Goal: Task Accomplishment & Management: Complete application form

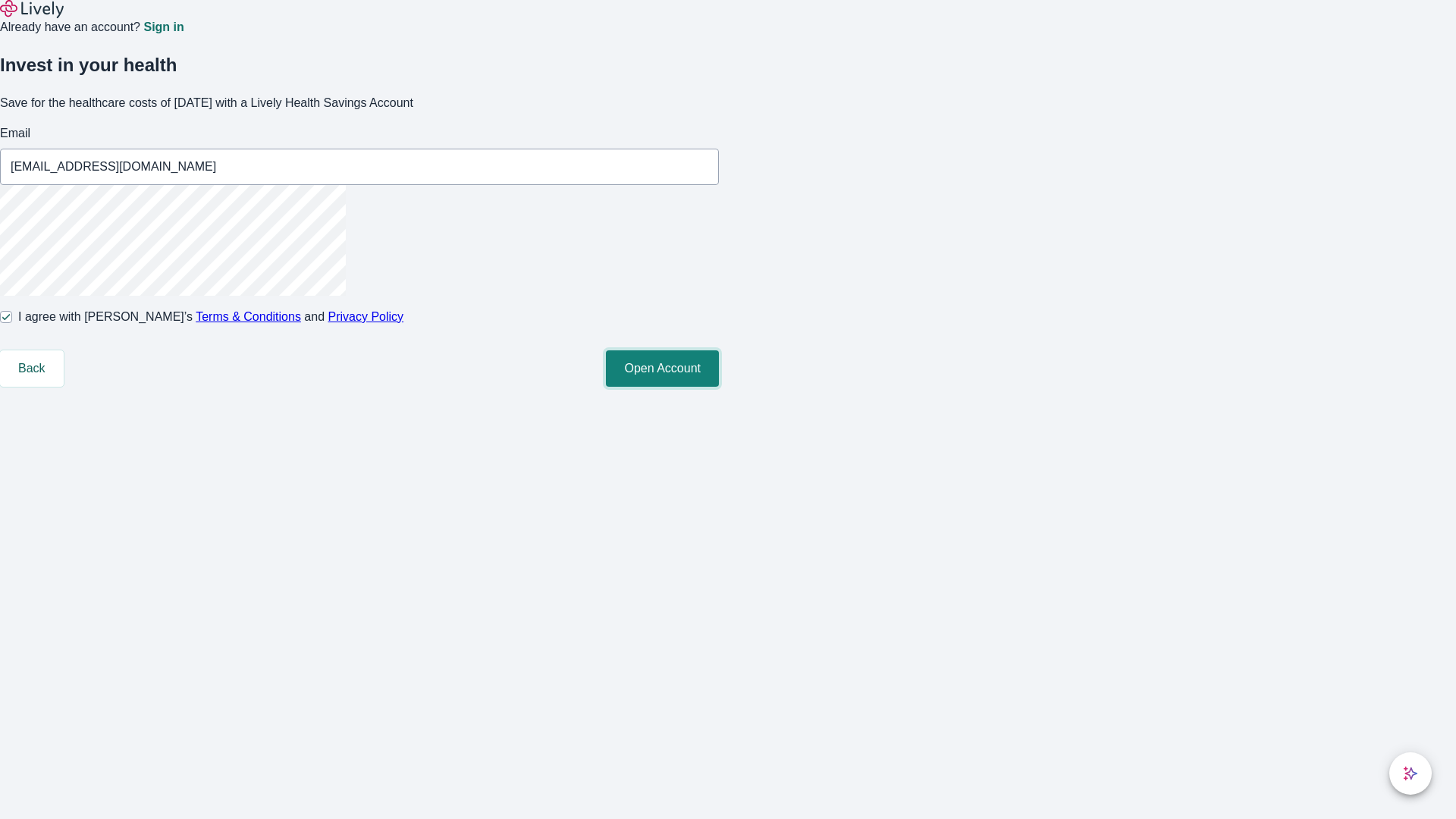
click at [719, 387] on button "Open Account" at bounding box center [662, 369] width 113 height 37
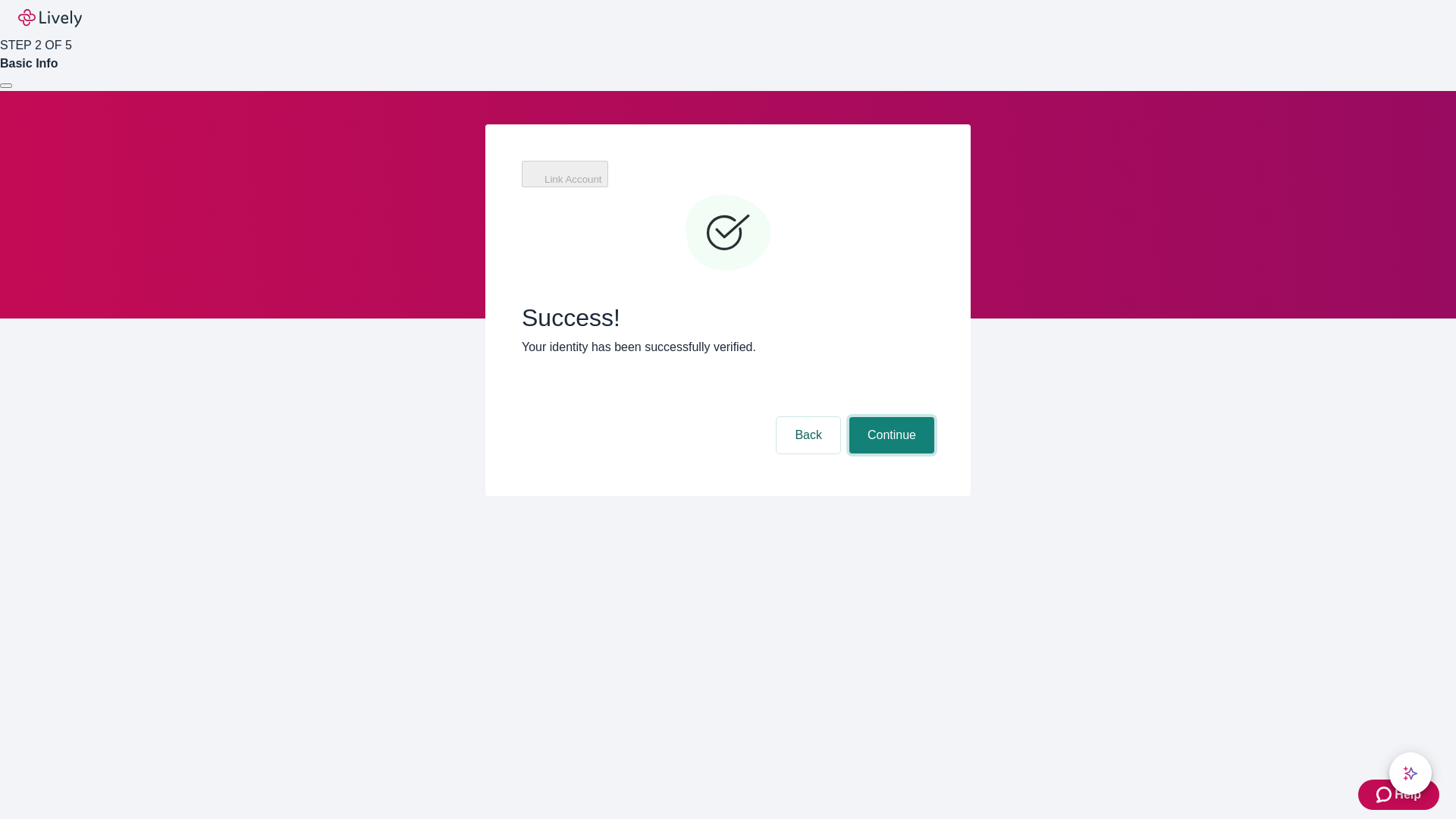
click at [890, 417] on button "Continue" at bounding box center [891, 436] width 85 height 37
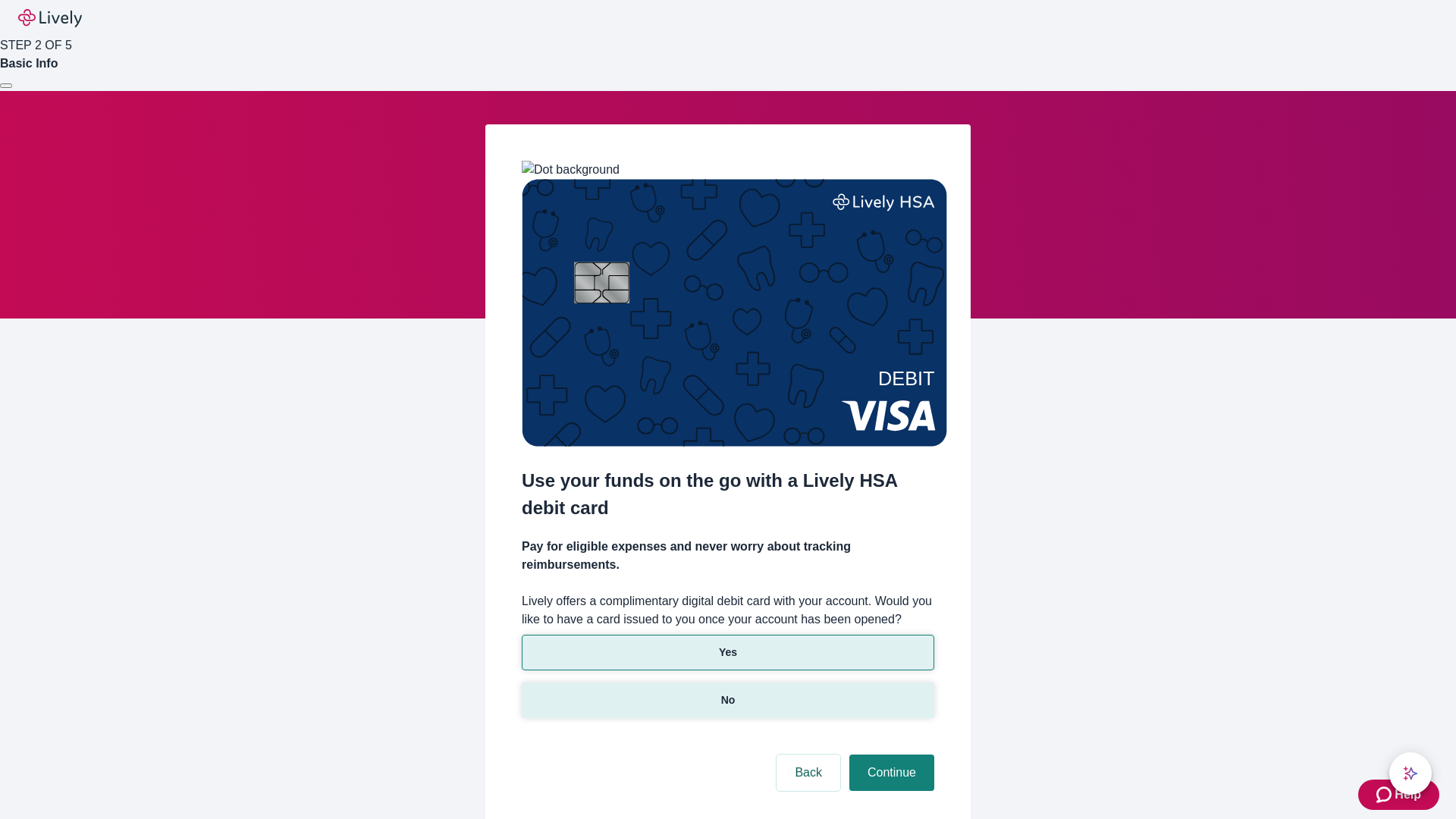
click at [727, 693] on p "No" at bounding box center [728, 701] width 14 height 16
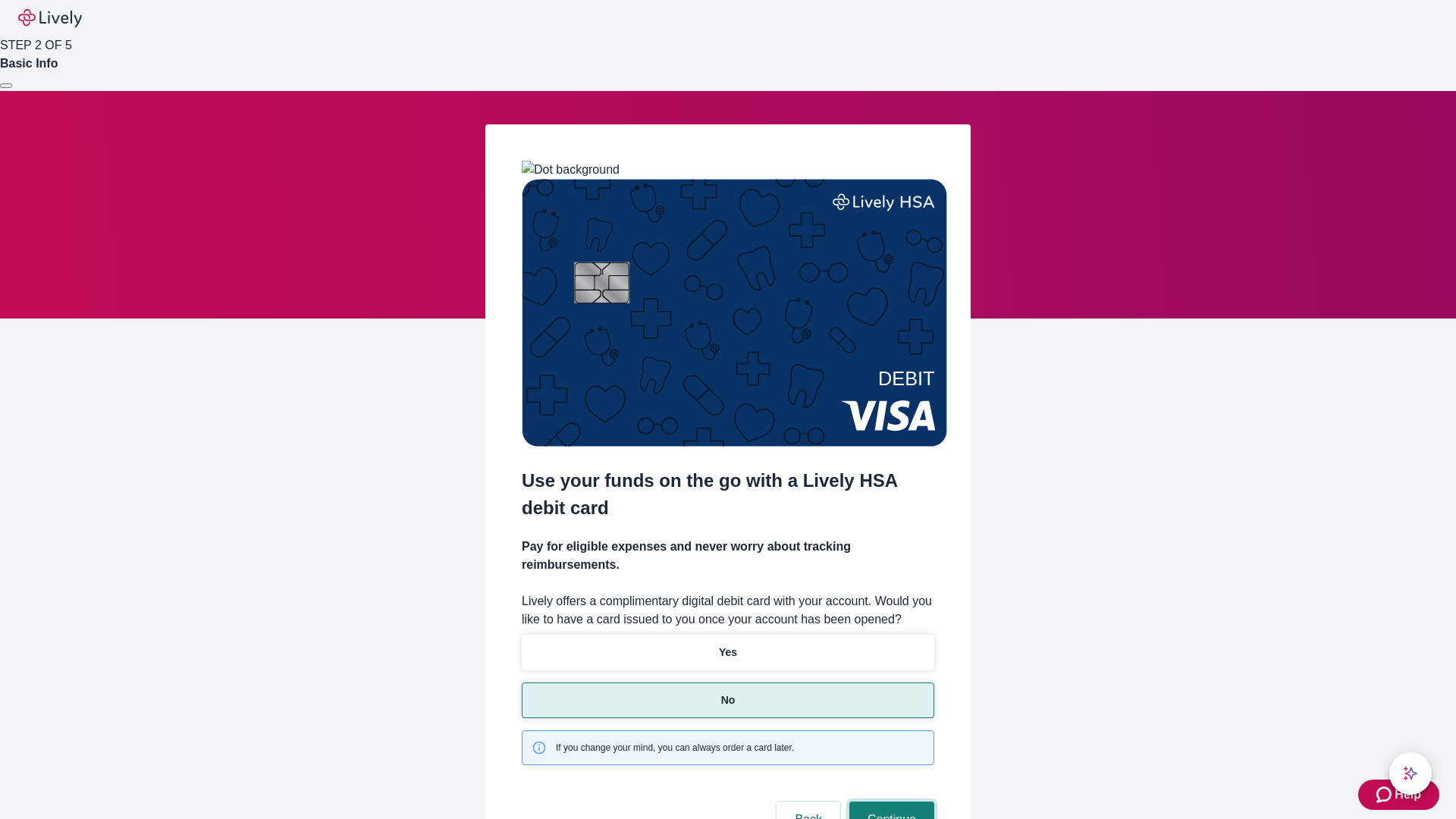
click at [890, 802] on button "Continue" at bounding box center [891, 821] width 85 height 37
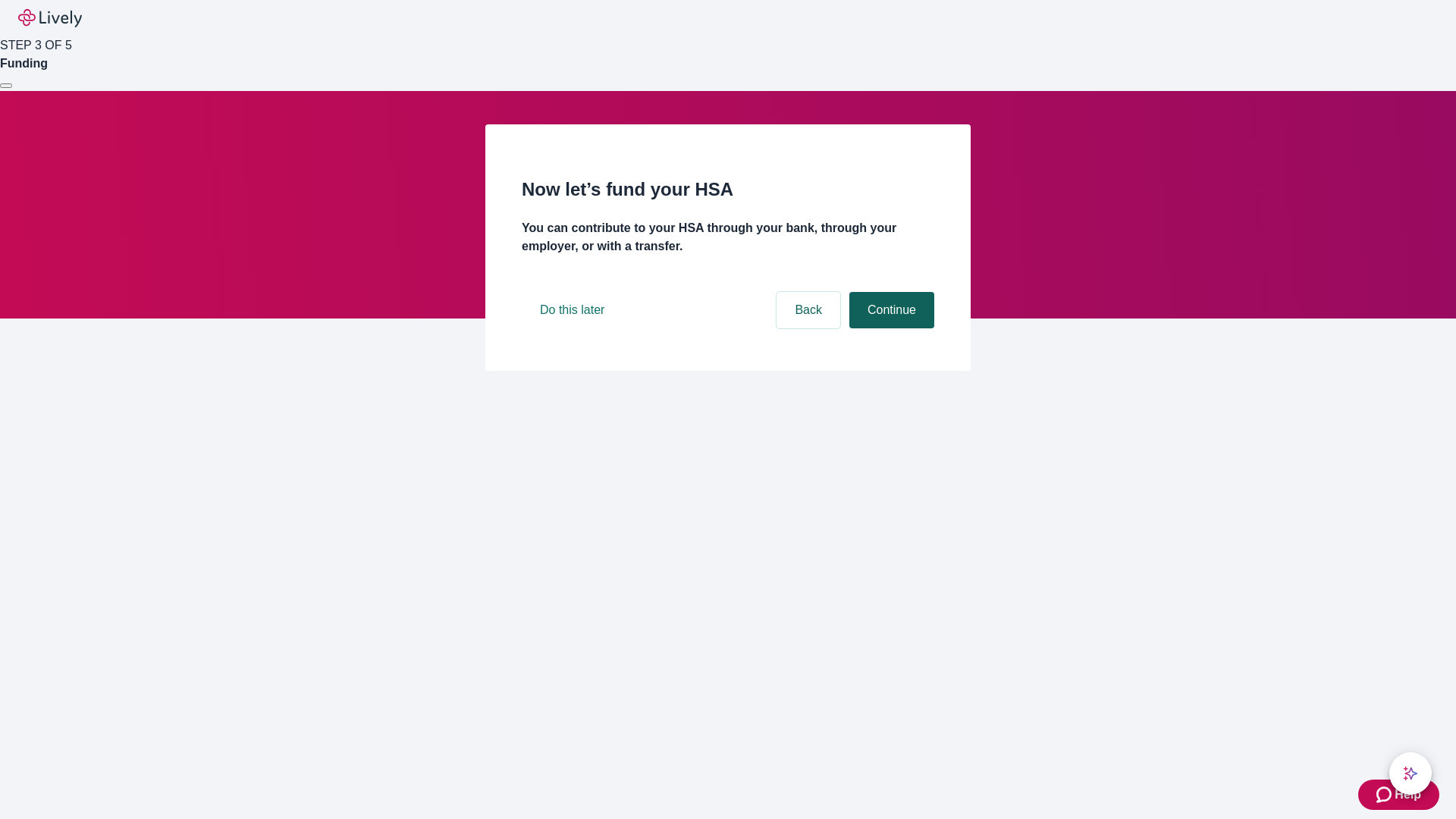
click at [890, 329] on button "Continue" at bounding box center [891, 311] width 85 height 37
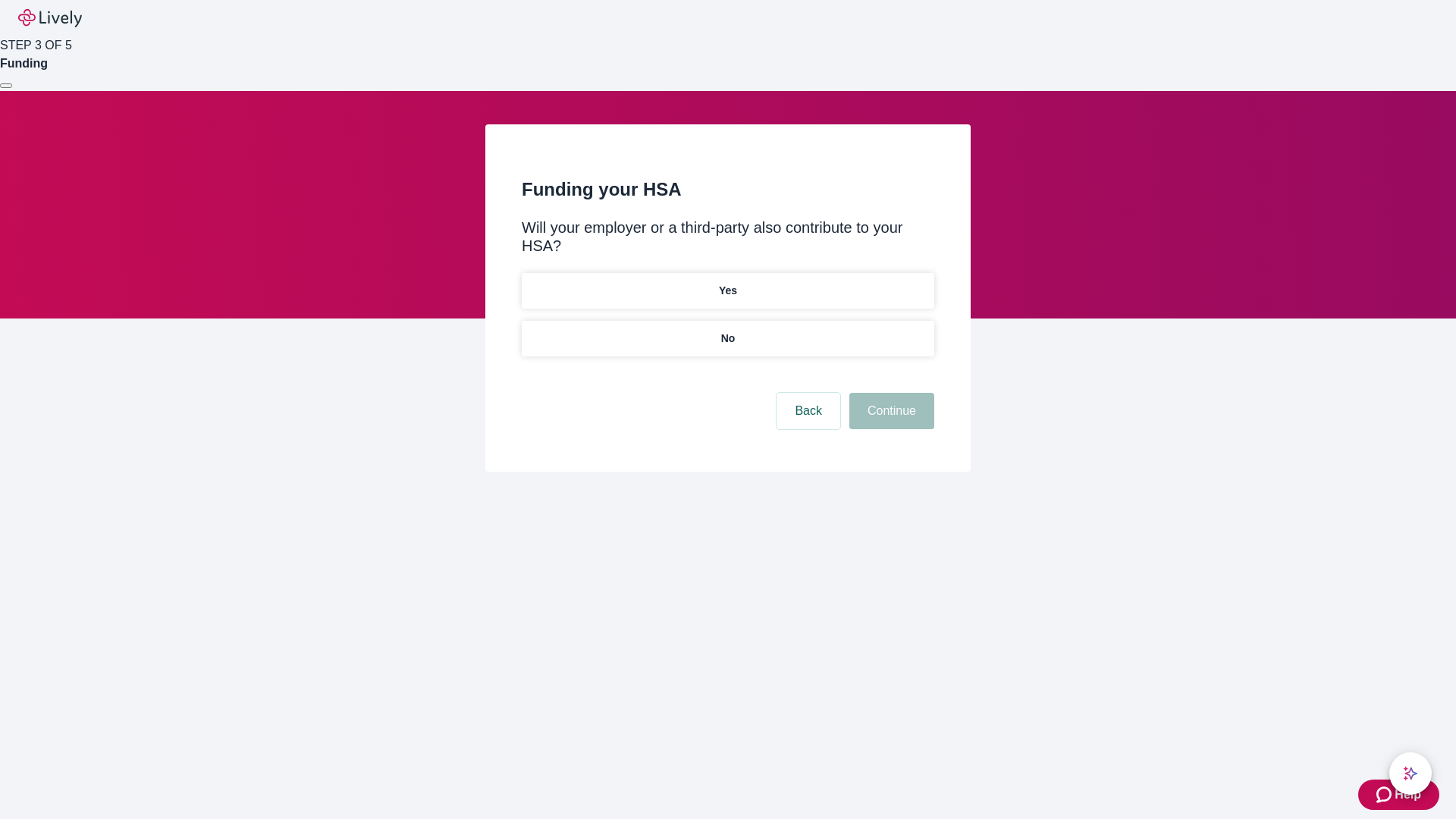
click at [727, 330] on p "No" at bounding box center [728, 338] width 14 height 16
click at [890, 393] on button "Continue" at bounding box center [891, 411] width 85 height 37
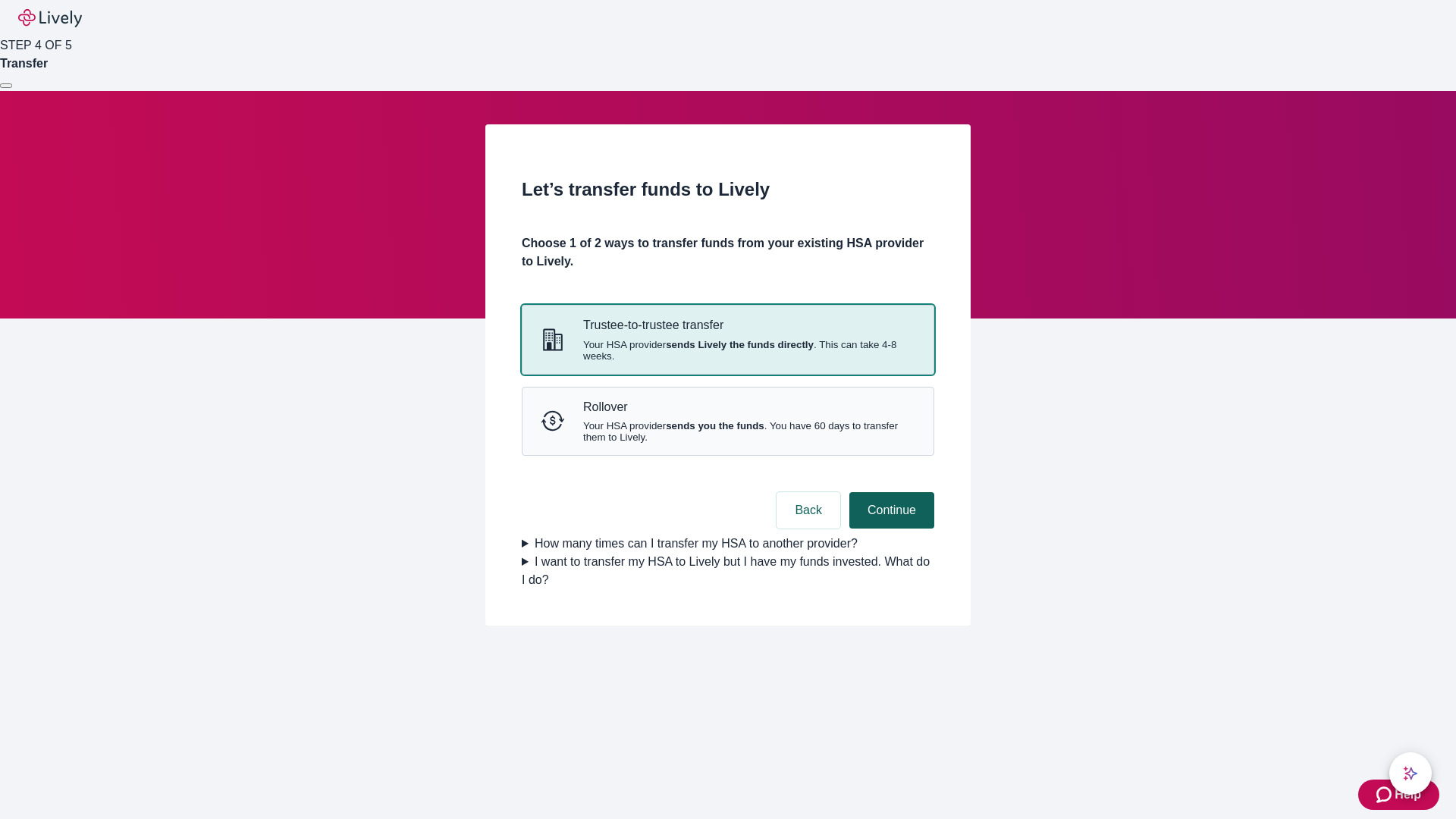
click at [727, 350] on strong "sends Lively the funds directly" at bounding box center [739, 345] width 148 height 11
click at [890, 528] on button "Continue" at bounding box center [891, 511] width 85 height 37
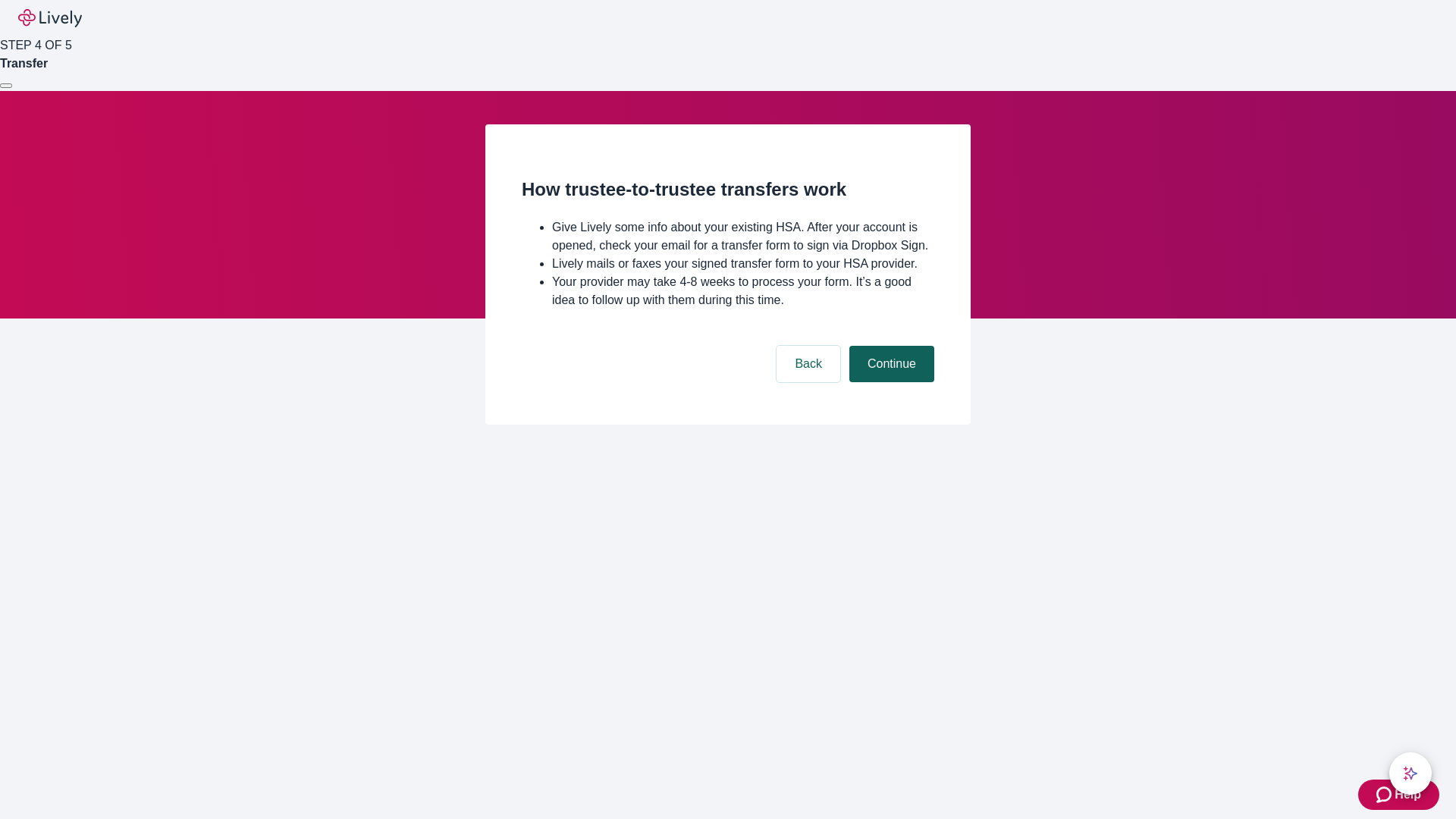
click at [890, 382] on button "Continue" at bounding box center [891, 364] width 85 height 37
